Goal: Information Seeking & Learning: Learn about a topic

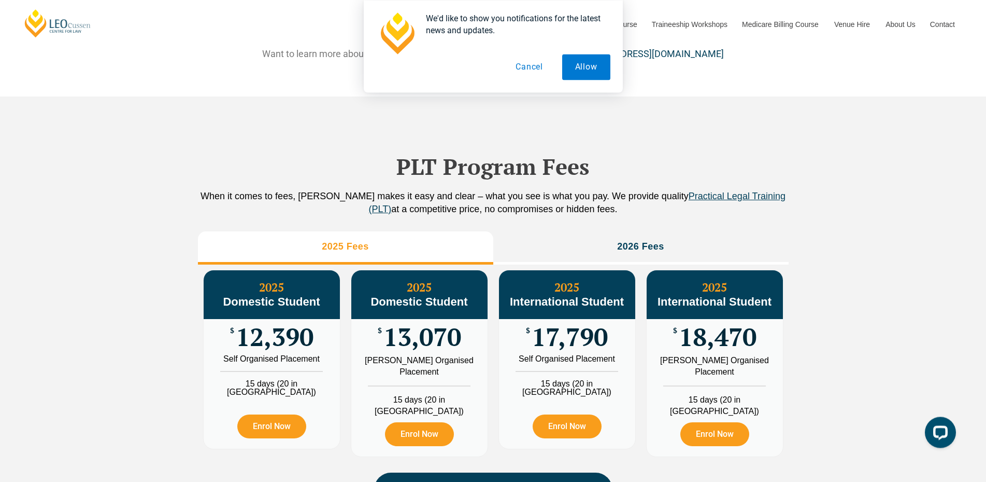
scroll to position [1057, 0]
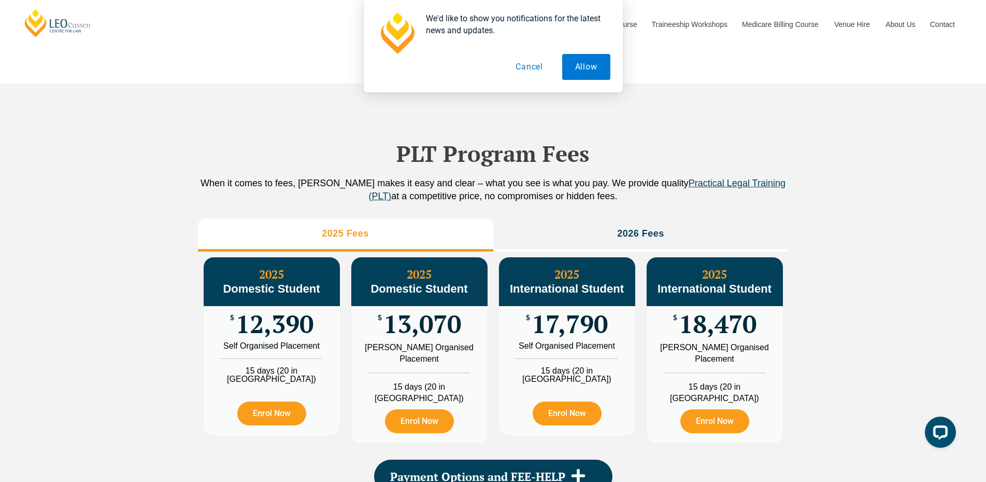
click at [530, 66] on button "Cancel" at bounding box center [529, 67] width 53 height 26
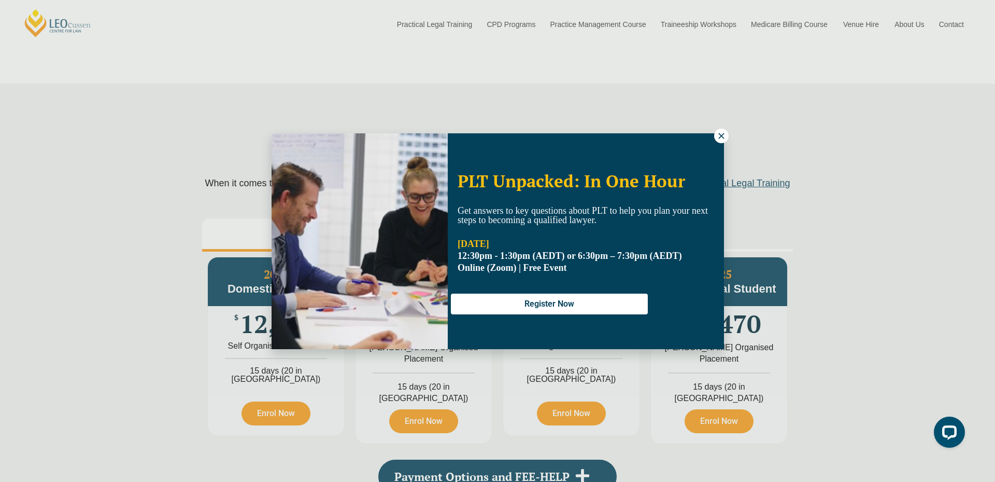
click at [724, 134] on icon at bounding box center [721, 136] width 6 height 6
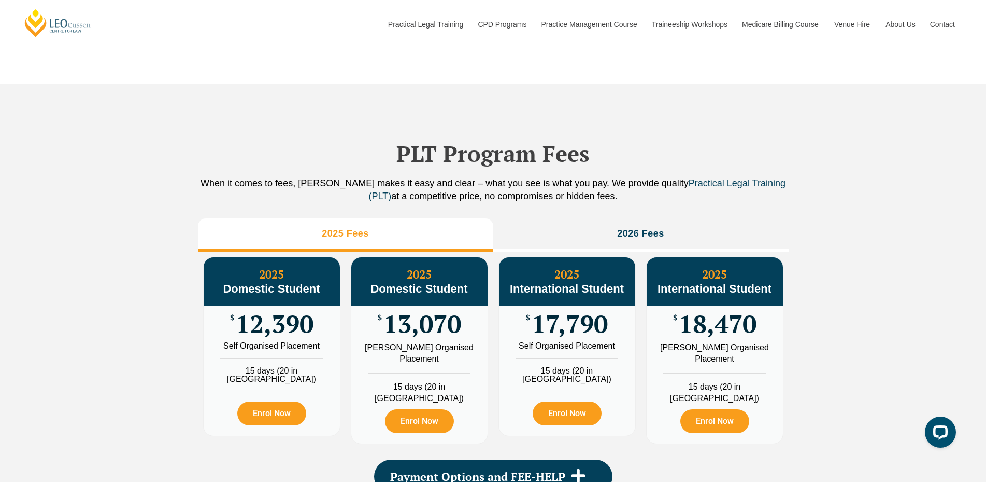
drag, startPoint x: 833, startPoint y: 239, endPoint x: 840, endPoint y: 242, distance: 7.9
click at [840, 242] on div "PLT Program Fees When it comes to fees, Leo Cussen makes it easy and clear – wh…" at bounding box center [493, 306] width 986 height 446
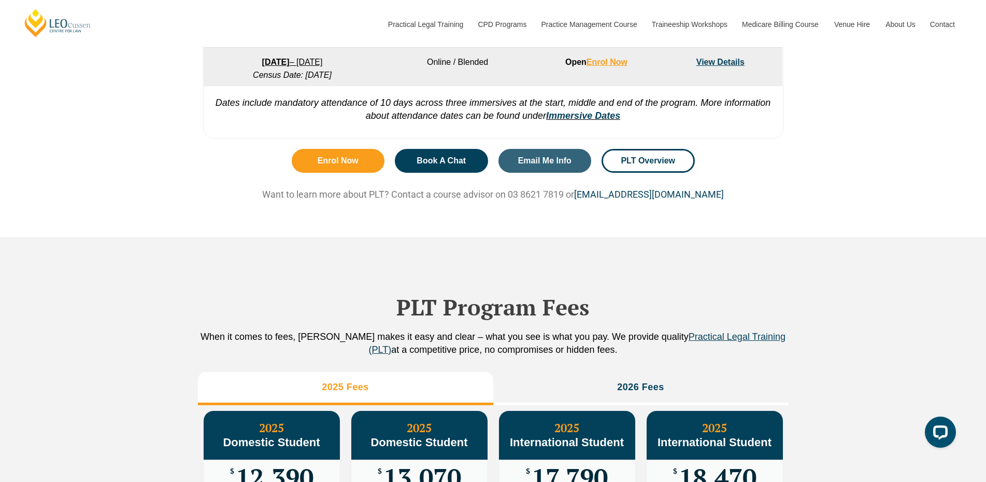
scroll to position [897, 0]
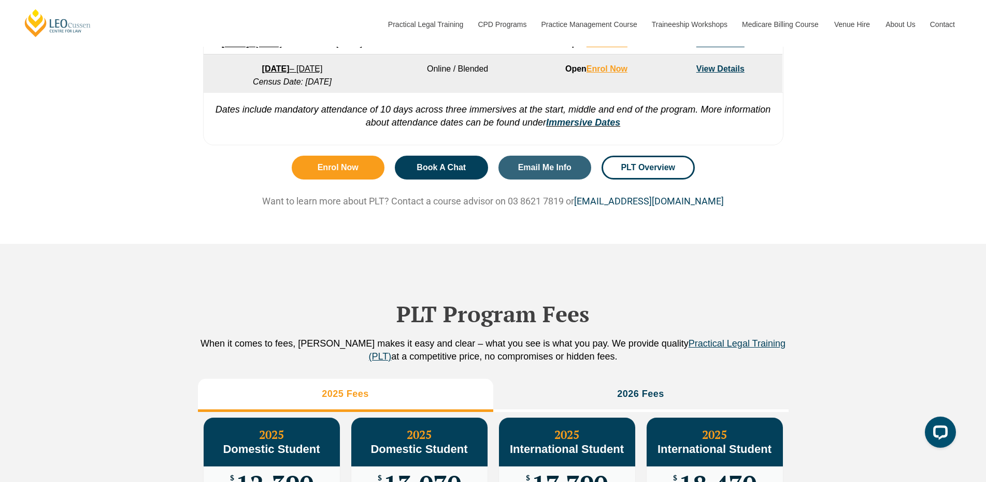
click at [724, 73] on link "View Details" at bounding box center [721, 68] width 48 height 9
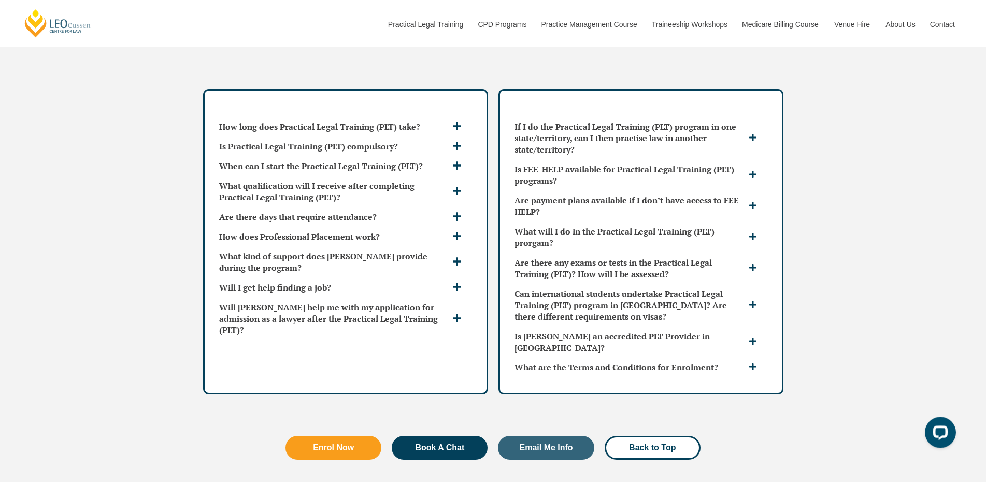
scroll to position [2961, 0]
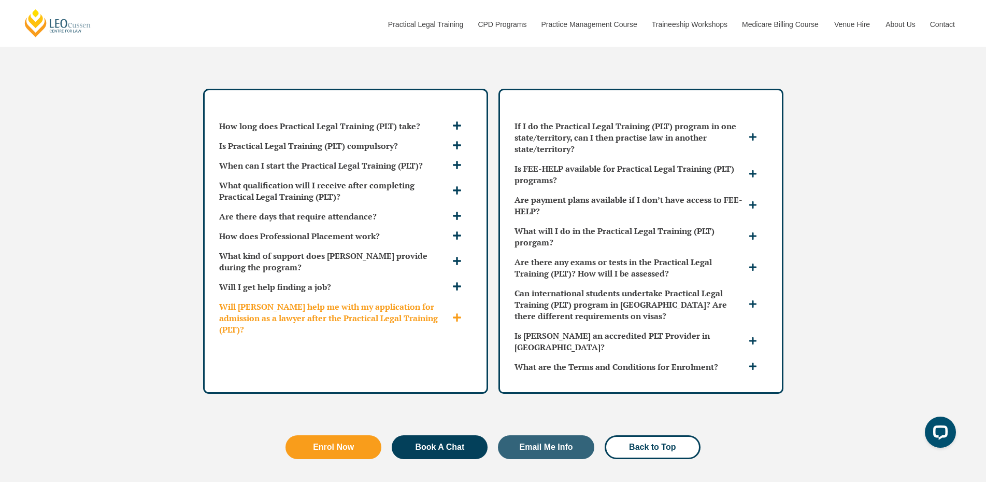
click at [456, 313] on icon at bounding box center [457, 317] width 9 height 9
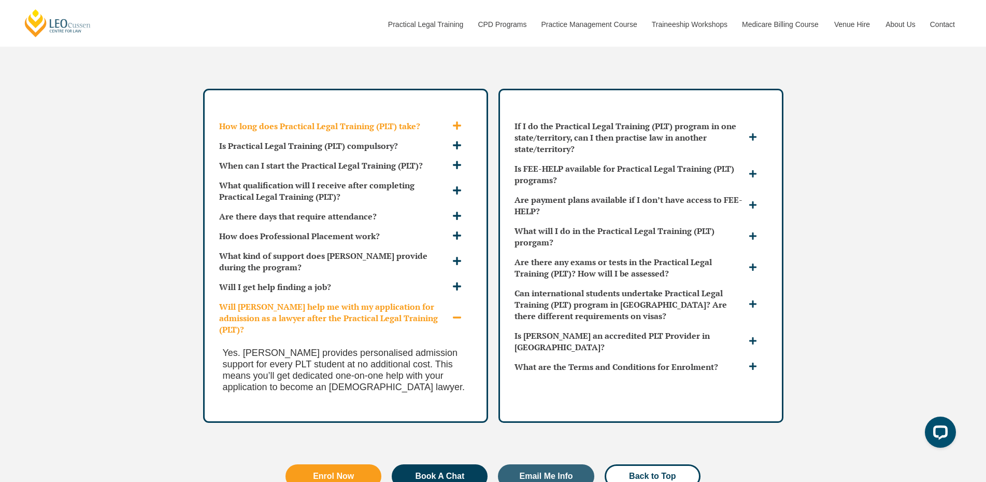
click at [461, 116] on div "How long does Practical Legal Training (PLT) take?" at bounding box center [345, 126] width 261 height 20
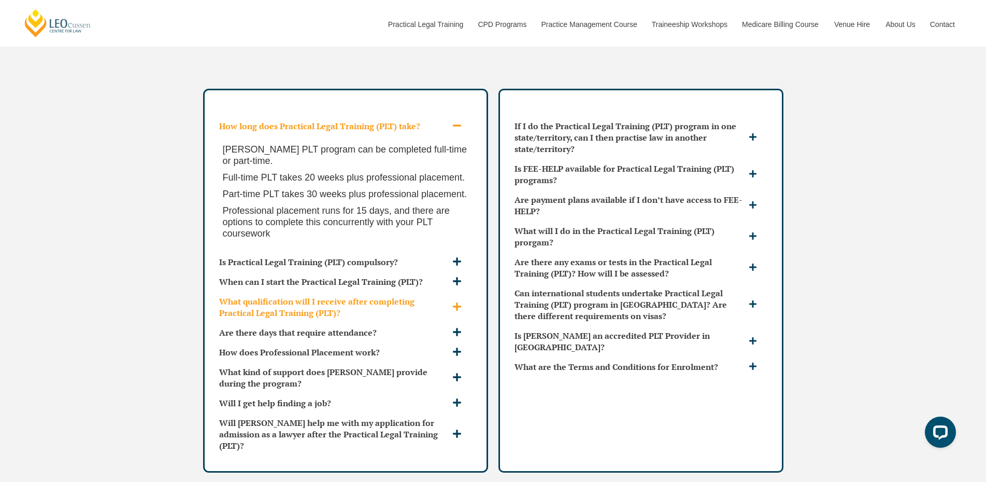
click at [459, 291] on div "What qualification will I receive after completing Practical Legal Training (PL…" at bounding box center [345, 306] width 261 height 31
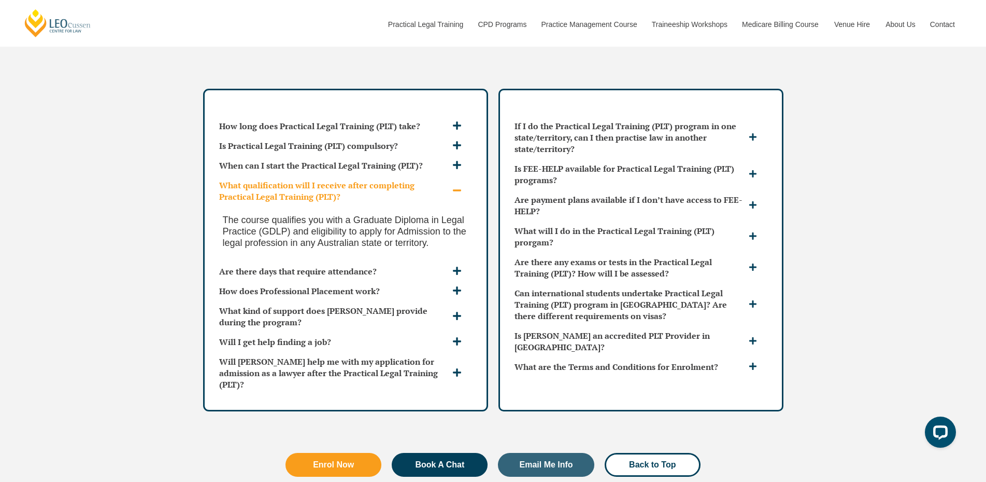
click at [454, 175] on div "What qualification will I receive after completing Practical Legal Training (PL…" at bounding box center [345, 190] width 261 height 31
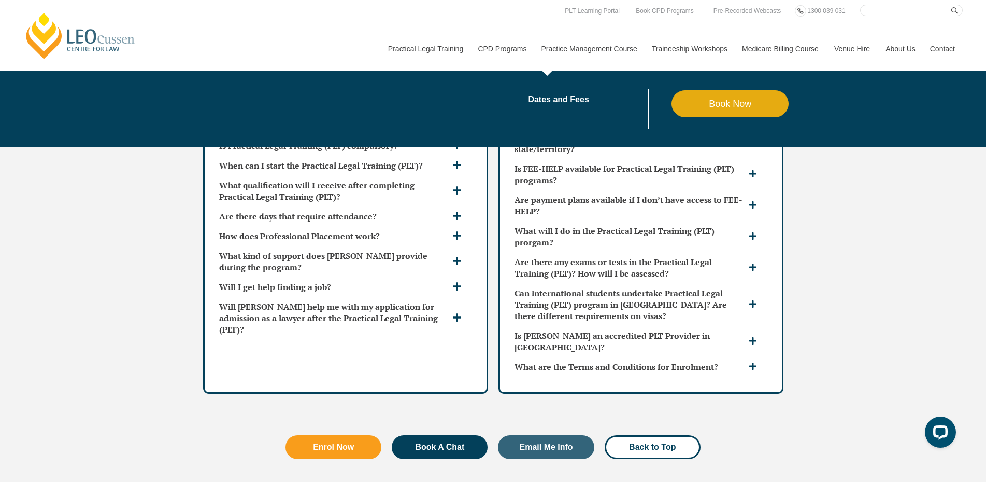
click at [585, 45] on link "Practice Management Course" at bounding box center [589, 48] width 110 height 45
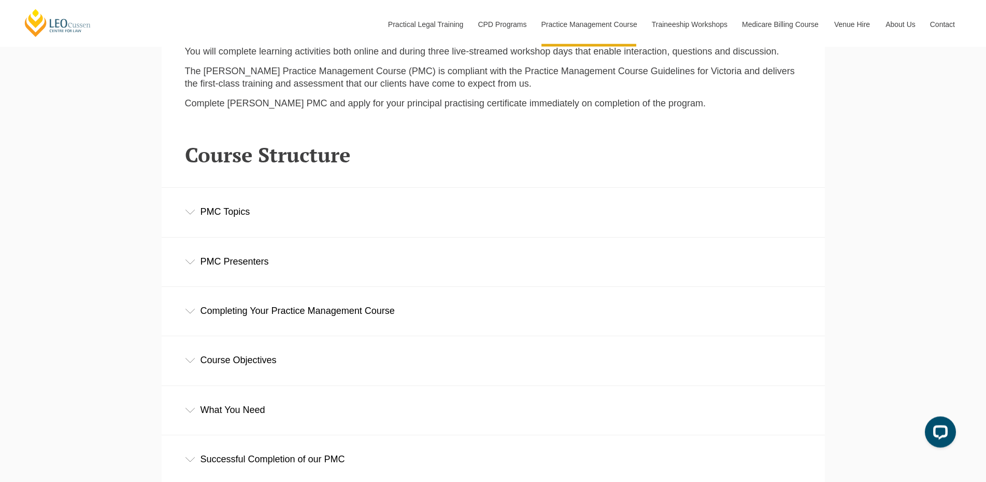
scroll to position [1428, 0]
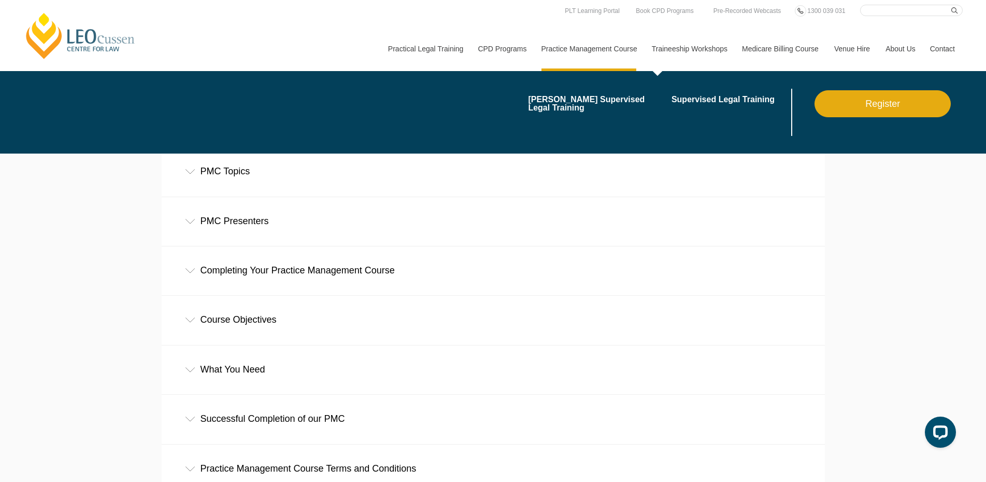
click at [676, 50] on link "Traineeship Workshops" at bounding box center [689, 48] width 90 height 45
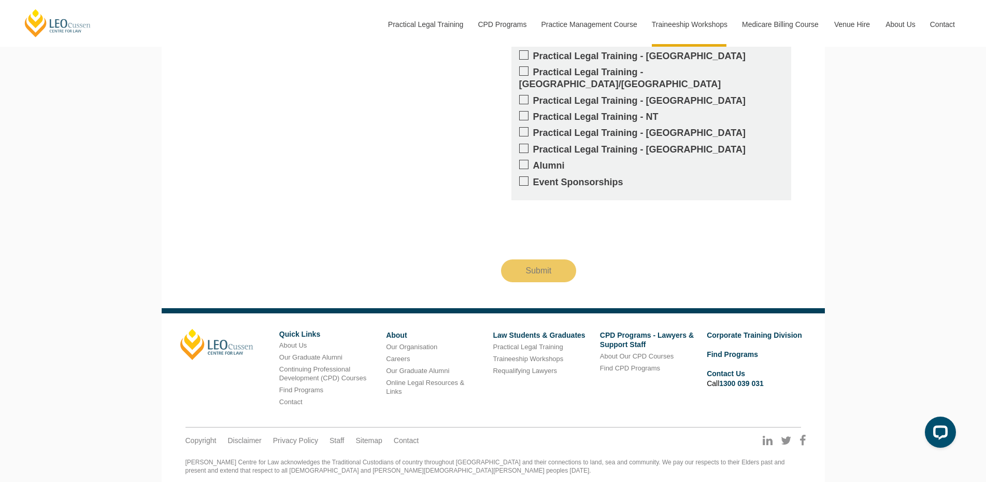
scroll to position [1110, 0]
click at [552, 159] on label "Alumni" at bounding box center [651, 165] width 264 height 12
click at [533, 161] on input "Alumni" at bounding box center [533, 161] width 0 height 0
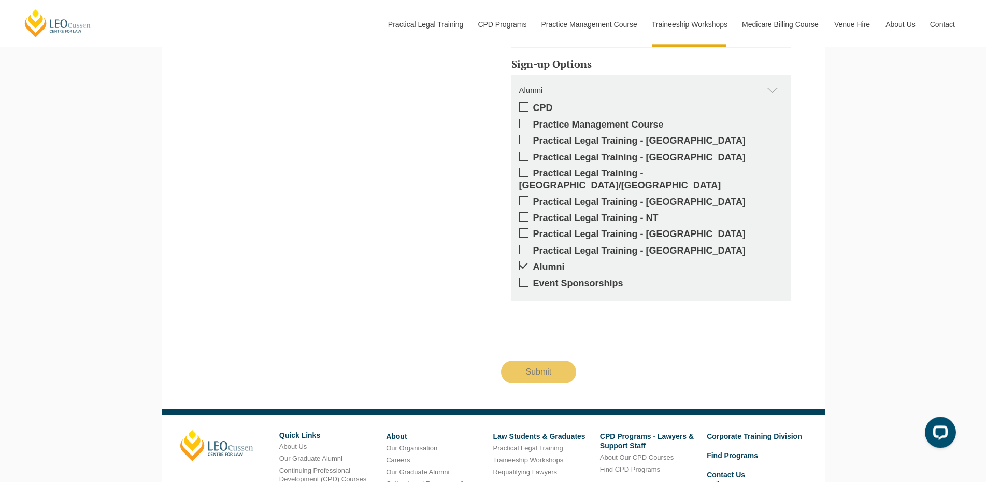
scroll to position [1005, 0]
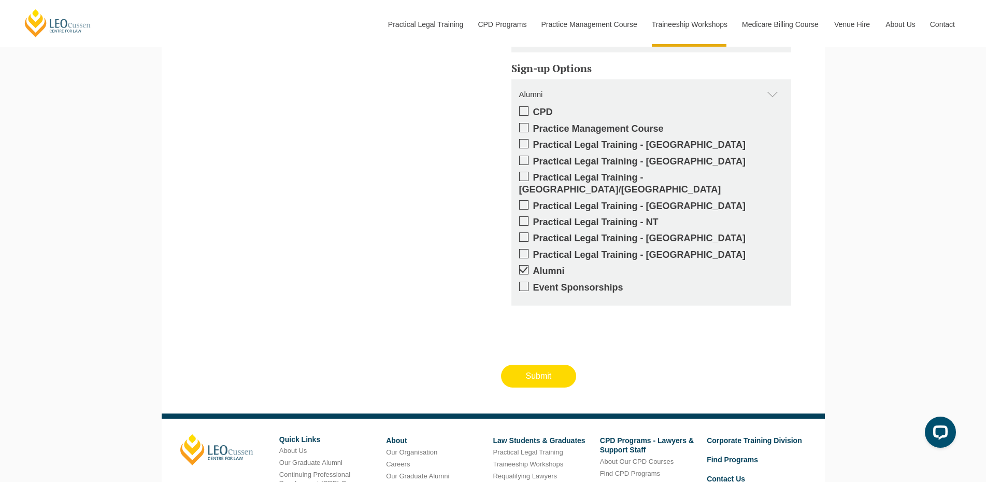
click at [541, 365] on input "Submit" at bounding box center [539, 375] width 76 height 23
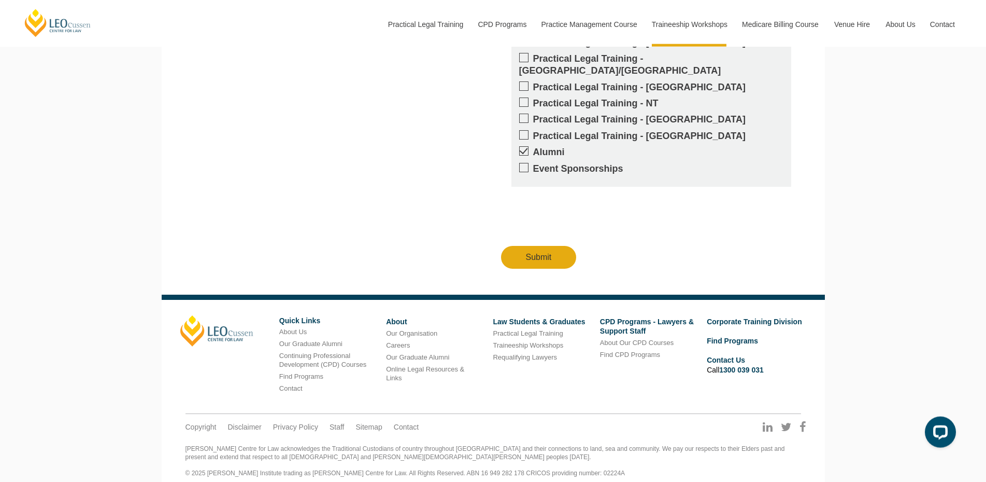
scroll to position [1125, 0]
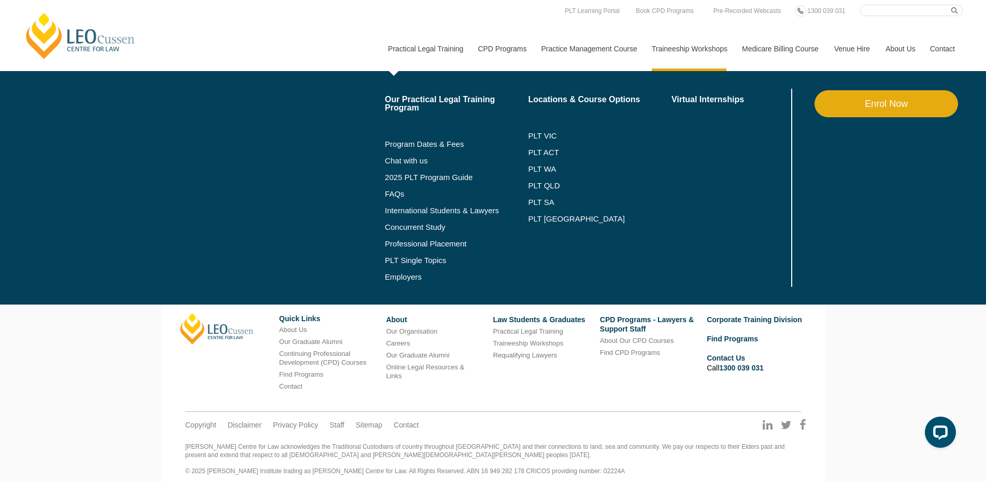
click at [453, 44] on link "Practical Legal Training" at bounding box center [425, 48] width 90 height 45
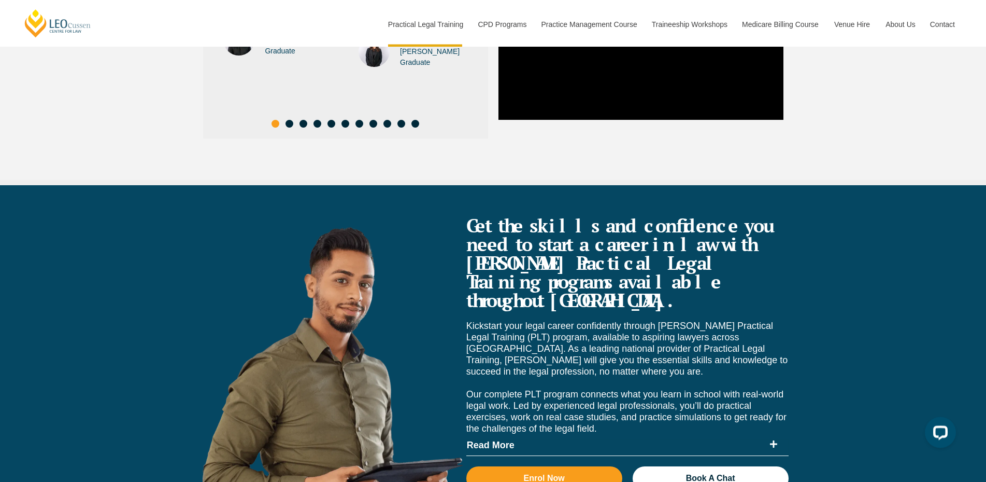
scroll to position [3913, 0]
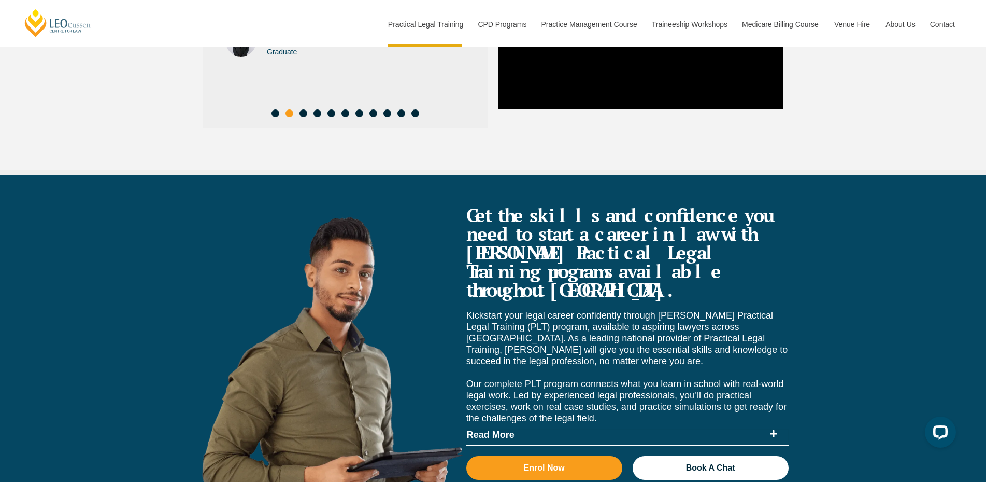
click at [851, 300] on div "Get the skills and confidence you need to start a career in law with [PERSON_NA…" at bounding box center [493, 362] width 986 height 375
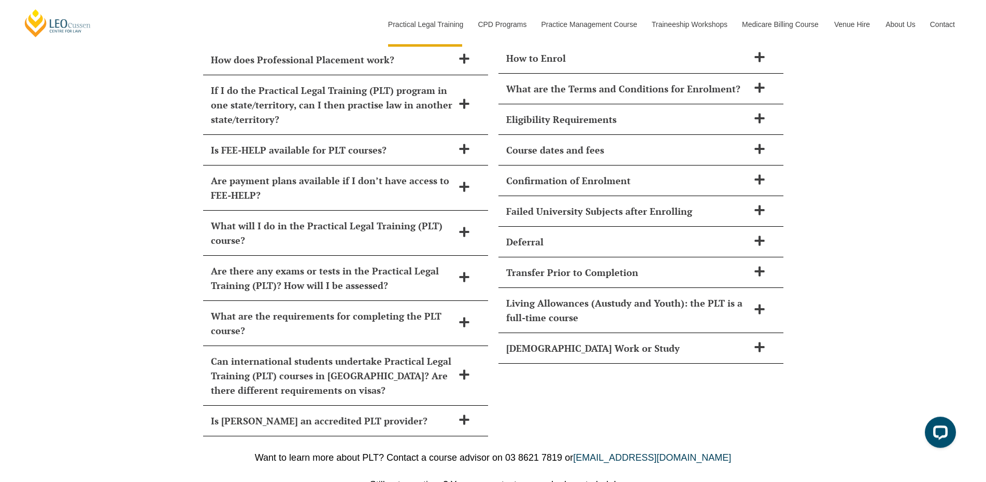
scroll to position [4706, 0]
